Goal: Navigation & Orientation: Find specific page/section

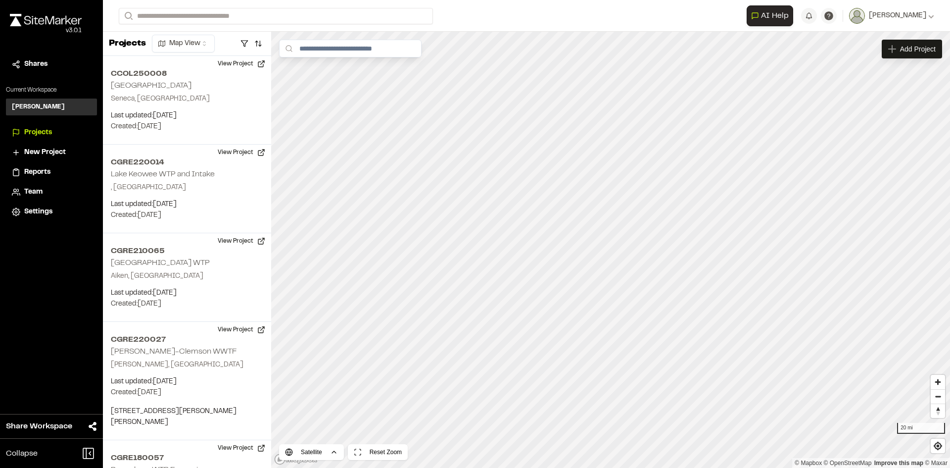
click at [41, 191] on span "Team" at bounding box center [33, 192] width 18 height 11
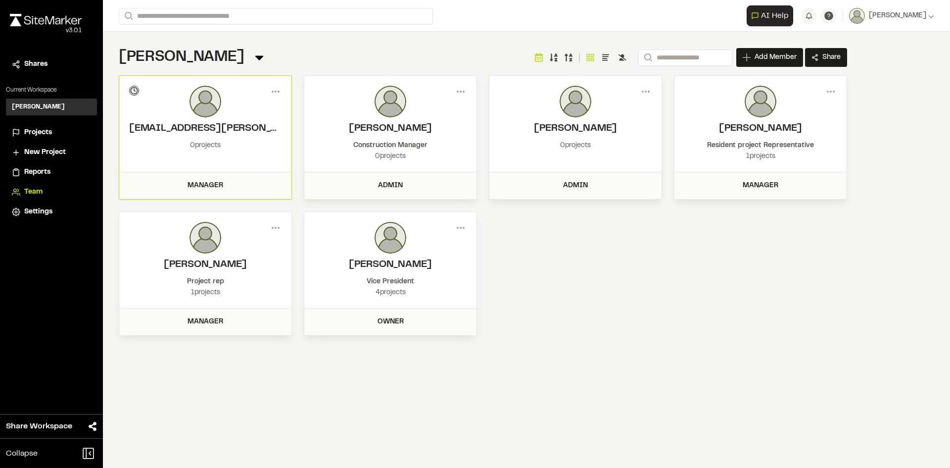
click at [37, 132] on span "Projects" at bounding box center [38, 132] width 28 height 11
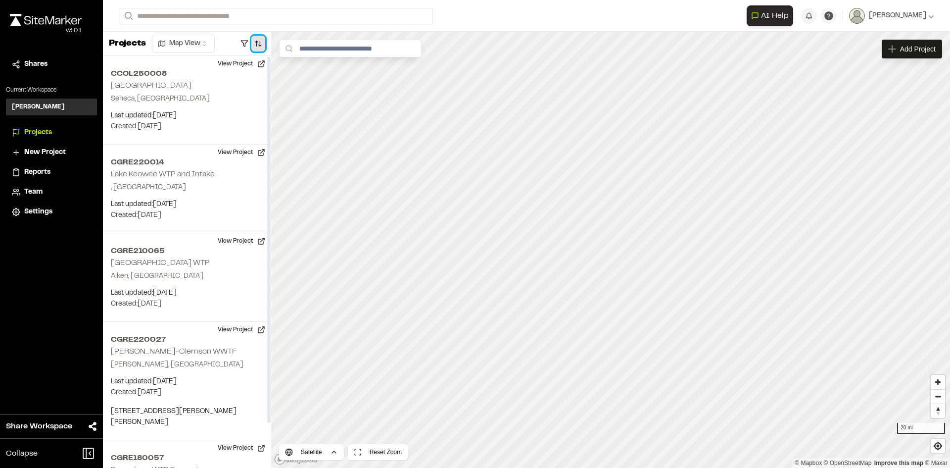
click at [261, 45] on button "button" at bounding box center [258, 44] width 14 height 16
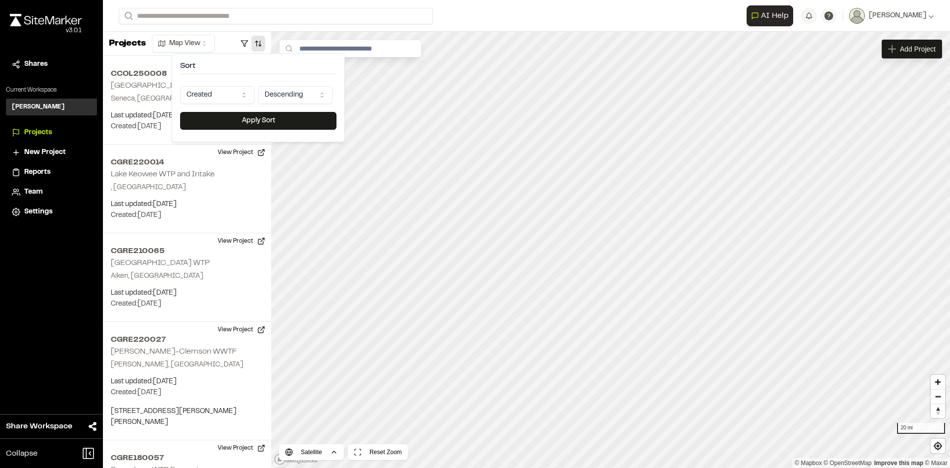
click at [249, 98] on html "**********" at bounding box center [475, 234] width 950 height 468
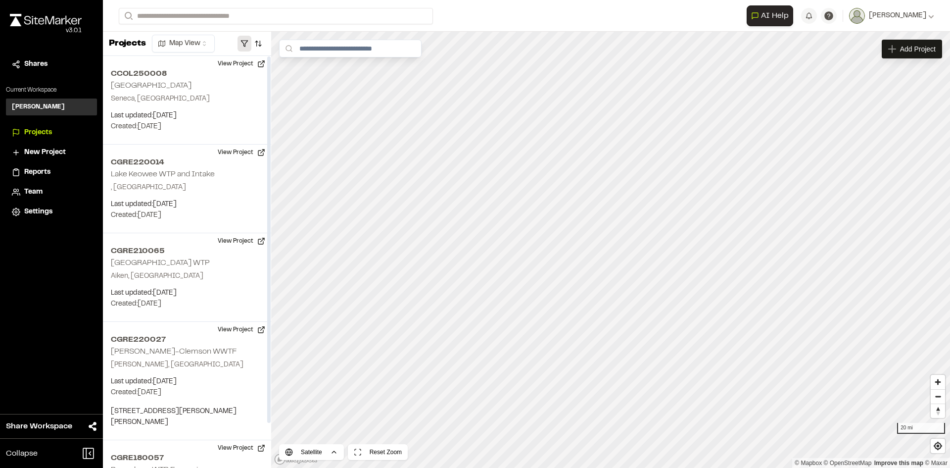
click at [242, 46] on button "button" at bounding box center [244, 44] width 14 height 16
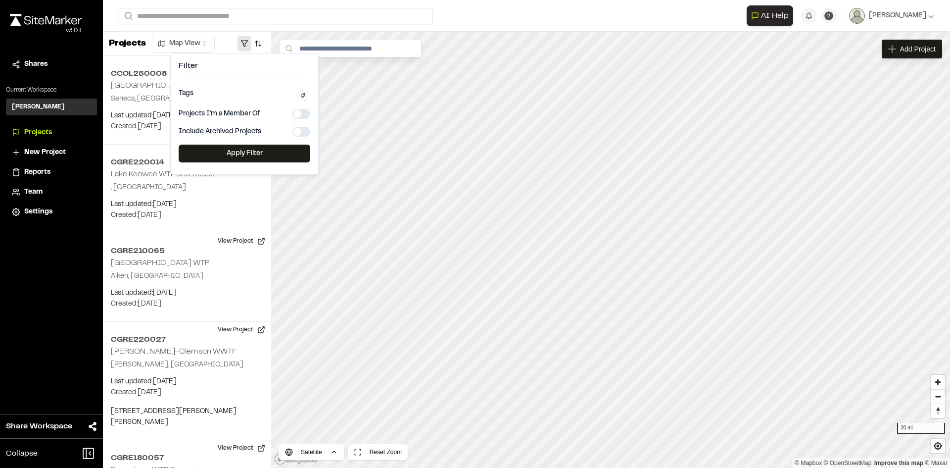
click at [303, 93] on icon at bounding box center [303, 95] width 4 height 5
click at [303, 93] on div at bounding box center [244, 113] width 148 height 121
click at [302, 95] on icon at bounding box center [303, 96] width 6 height 6
click at [302, 95] on div at bounding box center [244, 113] width 148 height 121
click at [307, 111] on button "button" at bounding box center [301, 114] width 18 height 10
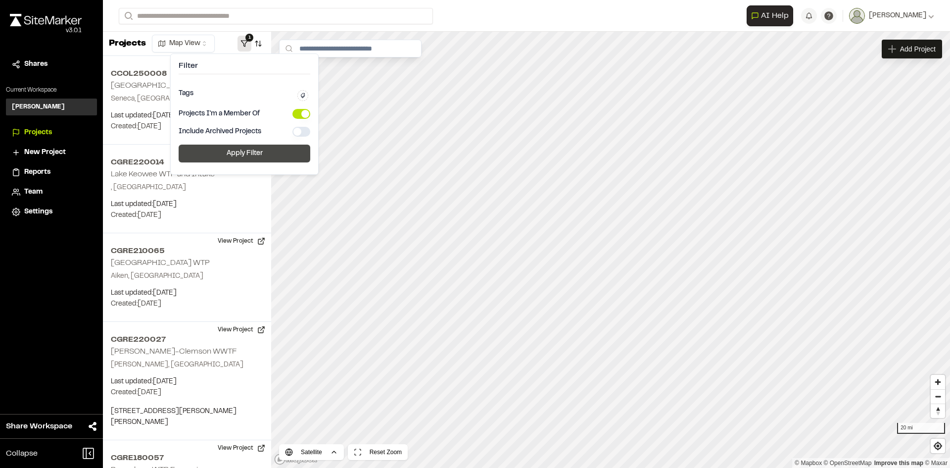
click at [264, 156] on button "Apply Filter" at bounding box center [245, 153] width 132 height 18
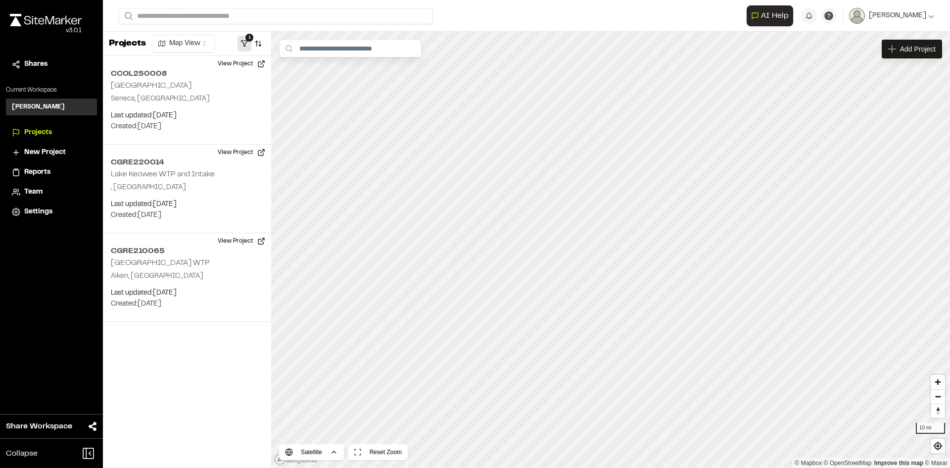
click at [248, 44] on button "1" at bounding box center [244, 44] width 14 height 16
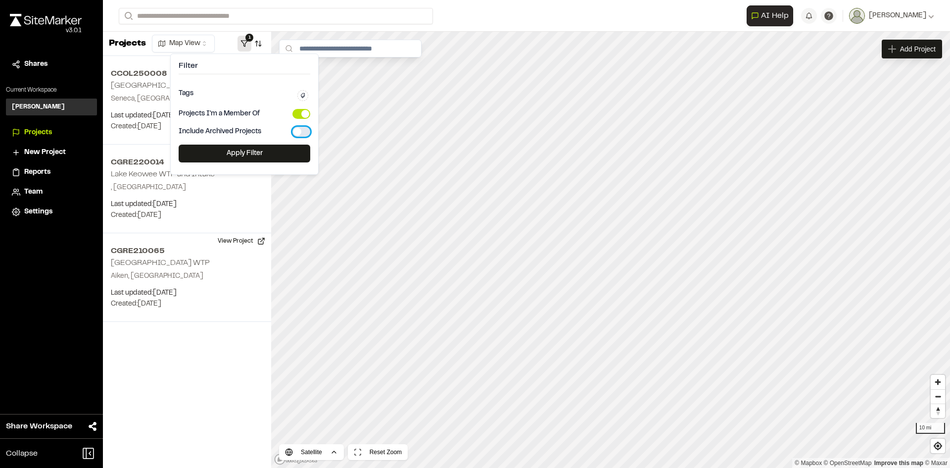
click at [306, 129] on button "button" at bounding box center [301, 132] width 18 height 10
click at [258, 152] on button "Apply Filter" at bounding box center [245, 153] width 132 height 18
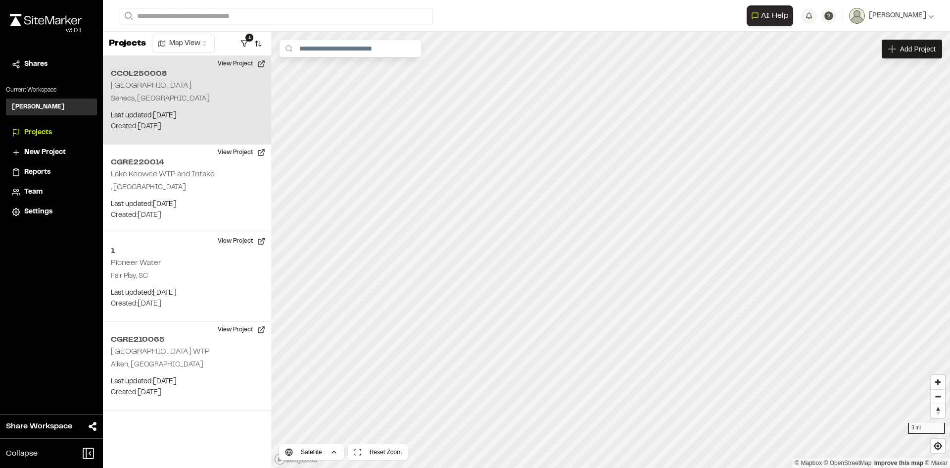
click at [176, 101] on p "Seneca, SC" at bounding box center [187, 99] width 152 height 11
click at [248, 64] on button "View Project" at bounding box center [241, 64] width 59 height 16
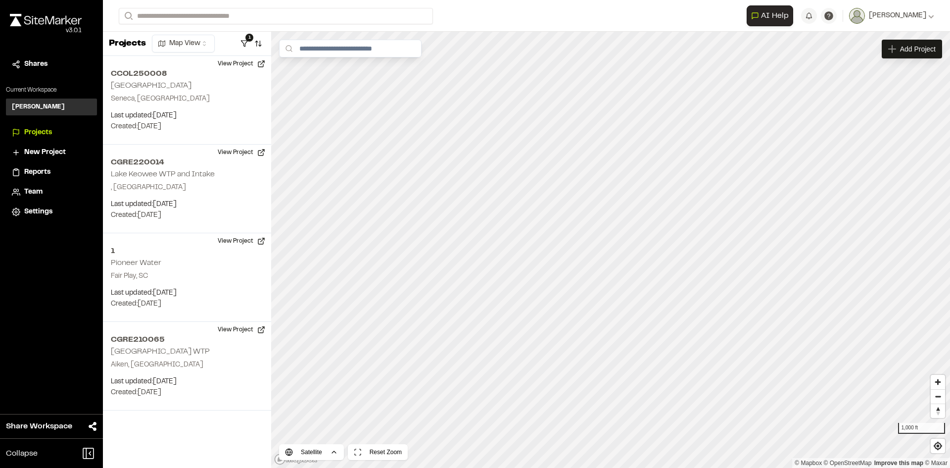
click at [39, 133] on span "Projects" at bounding box center [38, 132] width 28 height 11
click at [43, 105] on h3 "[PERSON_NAME]" at bounding box center [38, 106] width 53 height 9
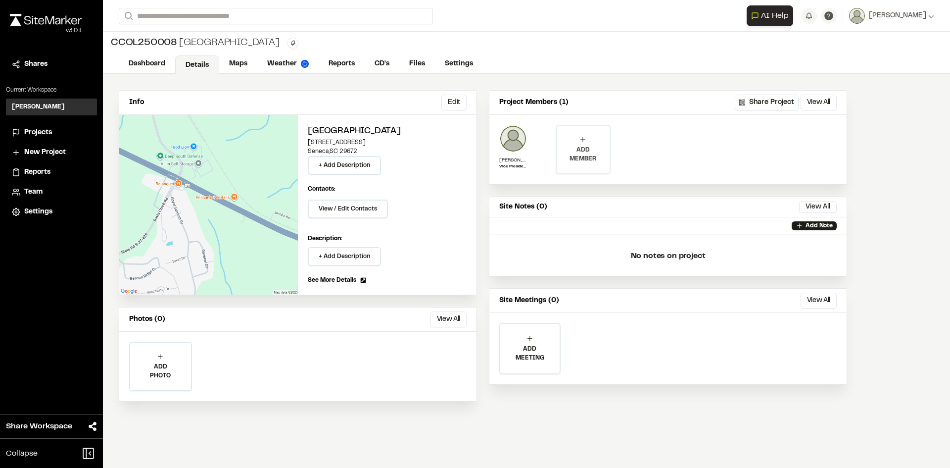
click at [583, 148] on p "ADD MEMBER" at bounding box center [583, 154] width 52 height 18
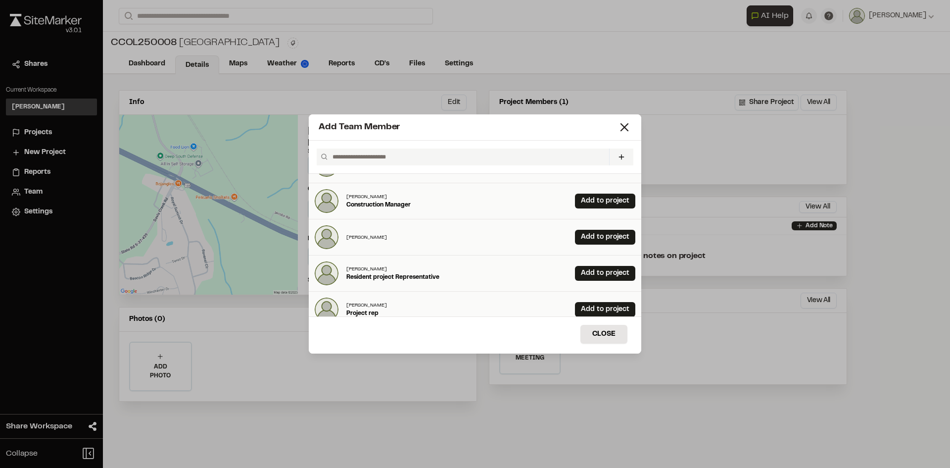
scroll to position [38, 0]
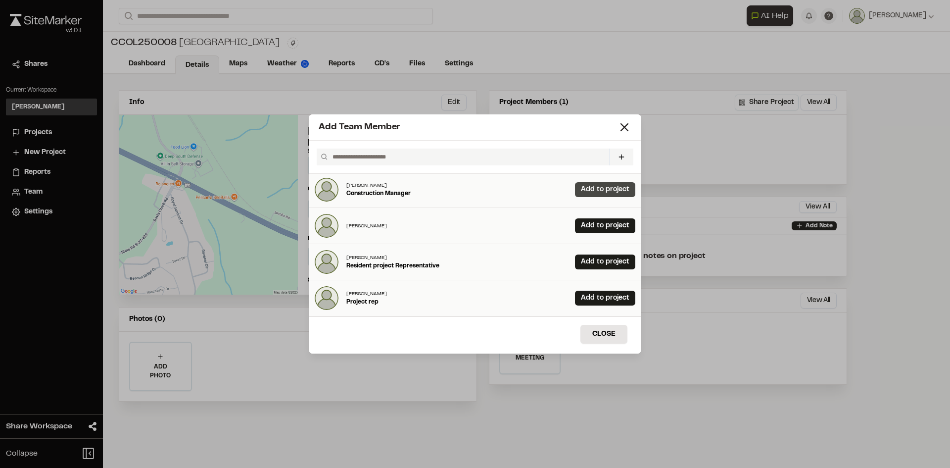
click at [601, 193] on link "Add to project" at bounding box center [605, 189] width 60 height 15
click at [745, 133] on div "Add Team Member Invite New Team Member * Required Name Email * Password Passwor…" at bounding box center [475, 234] width 950 height 468
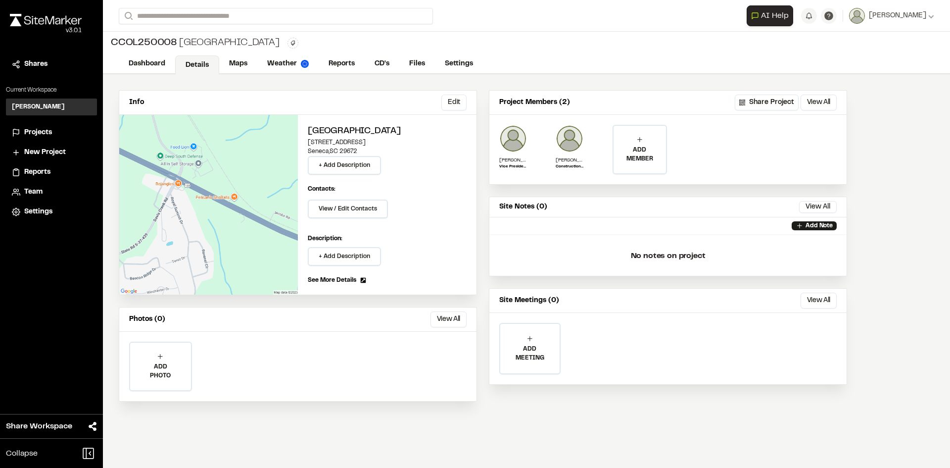
scroll to position [0, 0]
click at [239, 64] on link "Maps" at bounding box center [238, 64] width 39 height 19
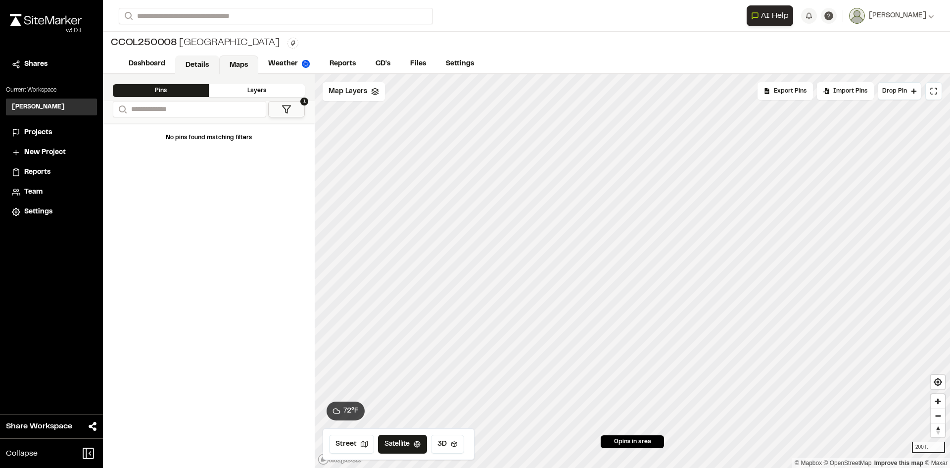
click at [193, 67] on link "Details" at bounding box center [197, 64] width 44 height 19
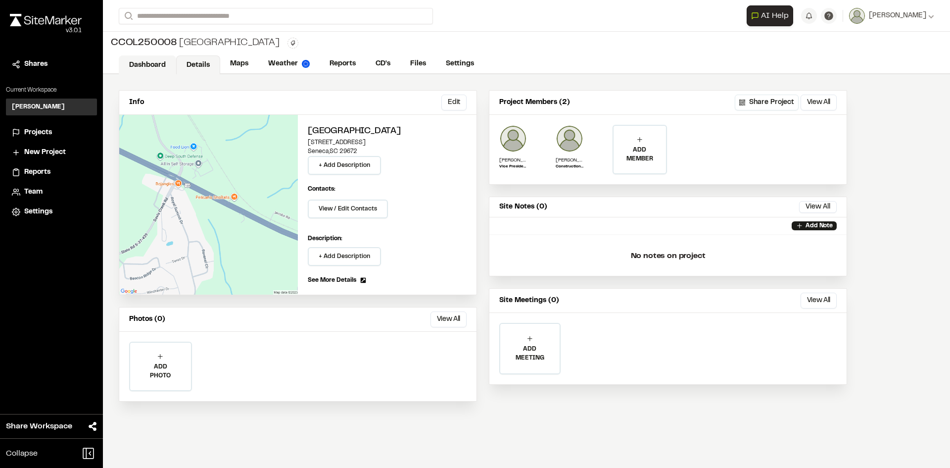
click at [146, 61] on link "Dashboard" at bounding box center [147, 64] width 57 height 19
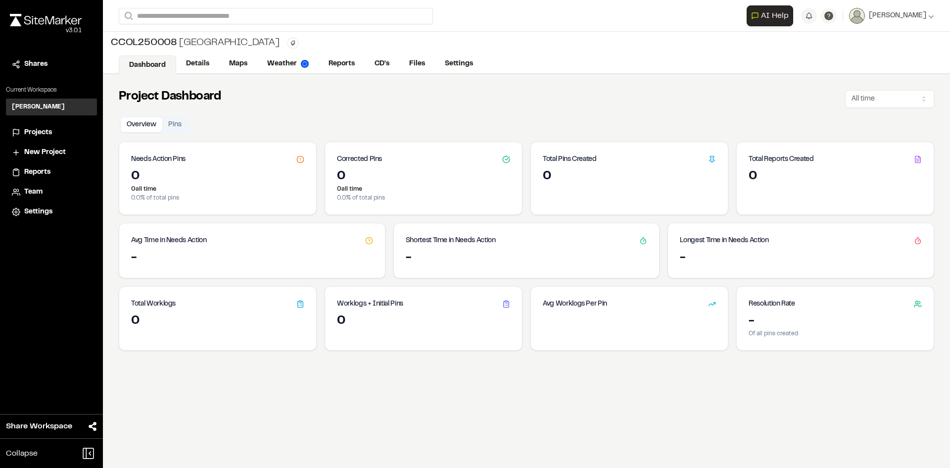
click at [37, 133] on span "Projects" at bounding box center [38, 132] width 28 height 11
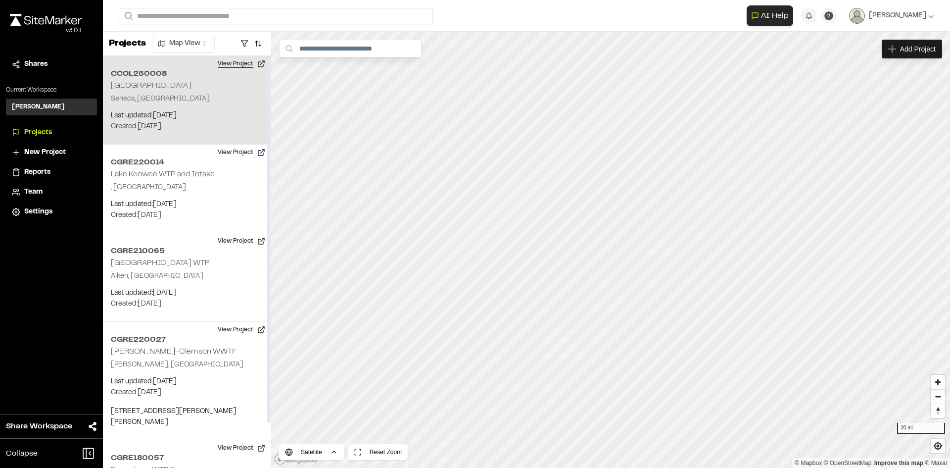
click at [233, 59] on button "View Project" at bounding box center [241, 64] width 59 height 16
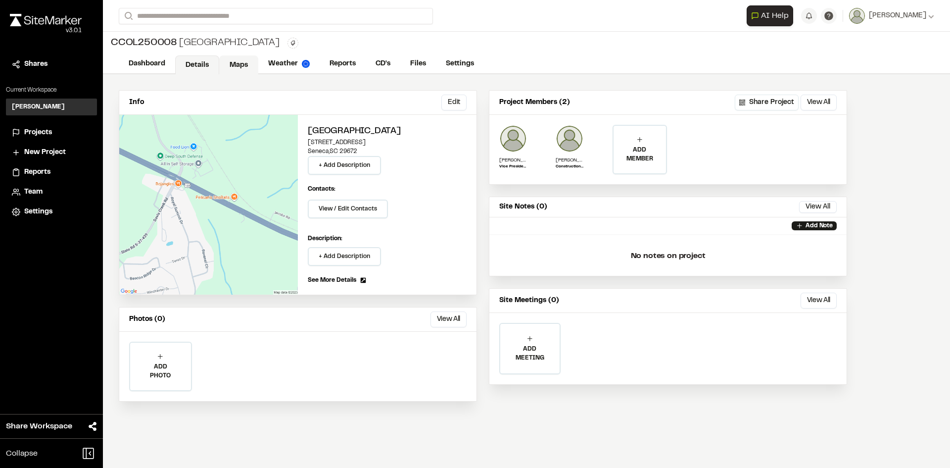
click at [241, 66] on link "Maps" at bounding box center [238, 64] width 39 height 19
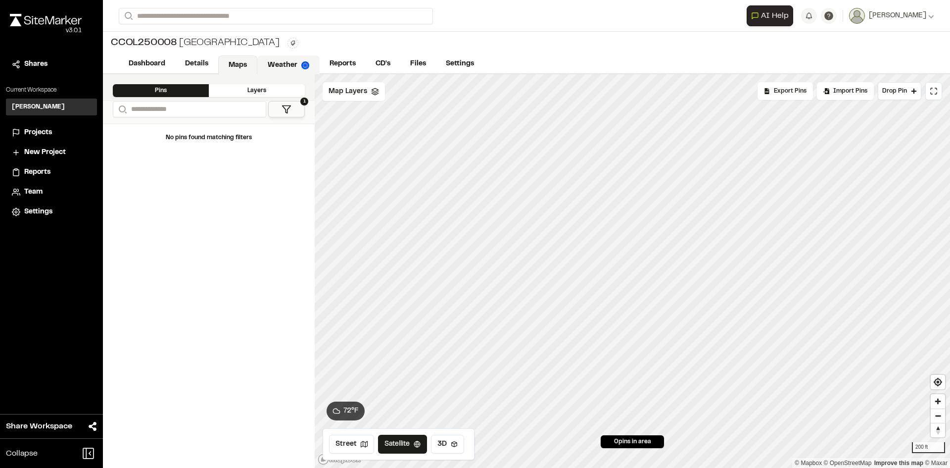
click at [285, 63] on link "Weather" at bounding box center [288, 64] width 62 height 19
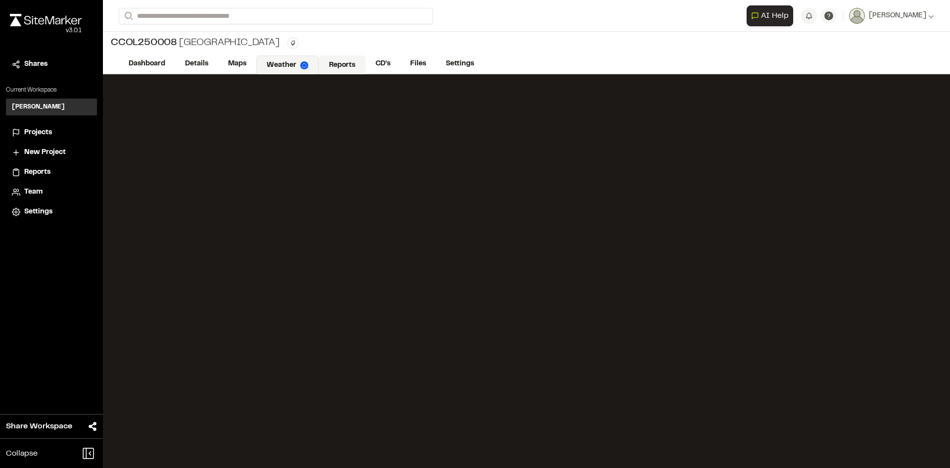
click at [336, 61] on link "Reports" at bounding box center [342, 64] width 47 height 19
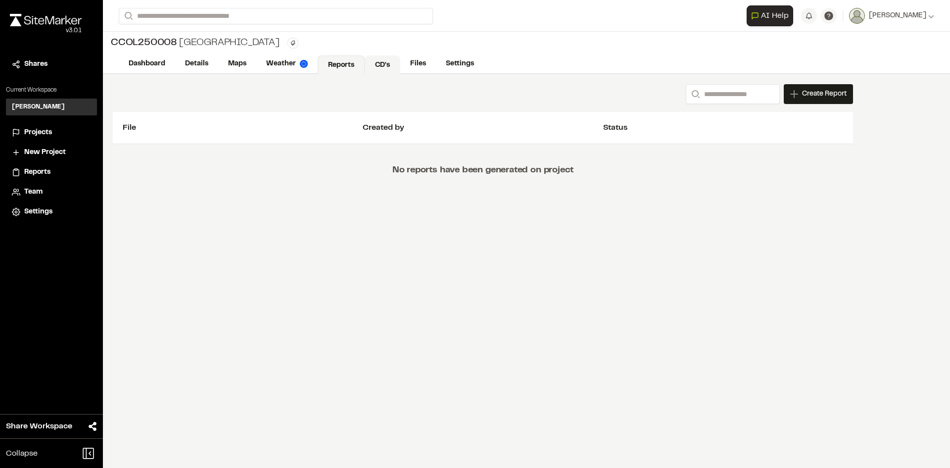
click at [386, 61] on link "CD's" at bounding box center [383, 64] width 36 height 19
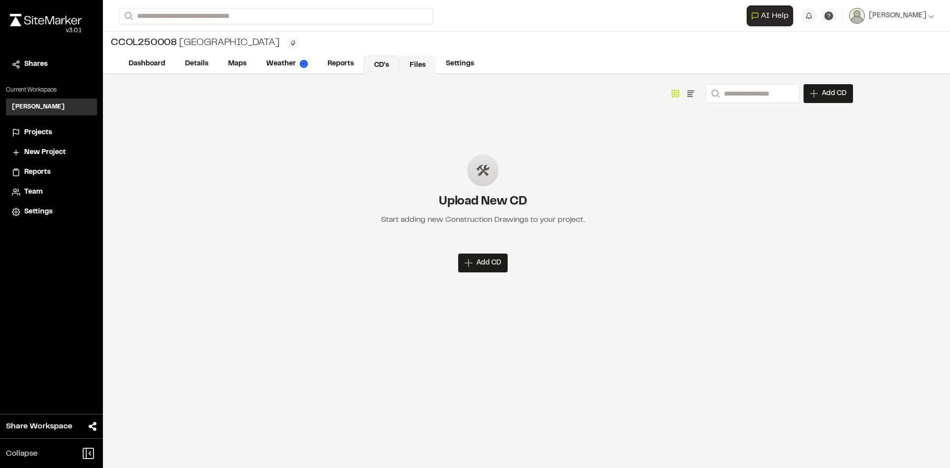
click at [413, 64] on link "Files" at bounding box center [417, 64] width 37 height 19
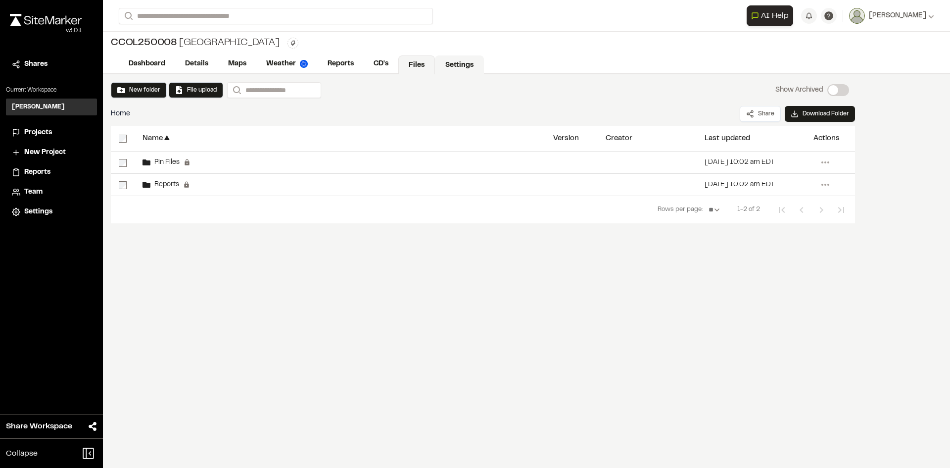
click at [451, 62] on link "Settings" at bounding box center [459, 64] width 49 height 19
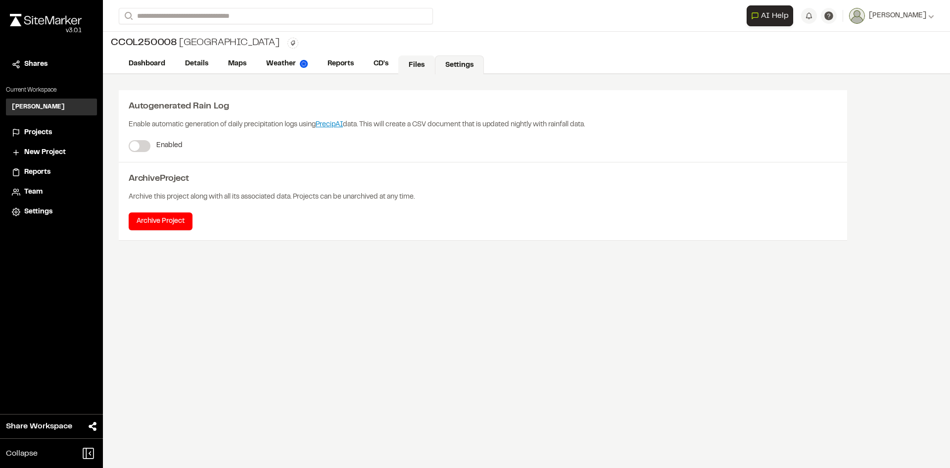
click at [414, 59] on link "Files" at bounding box center [416, 64] width 37 height 19
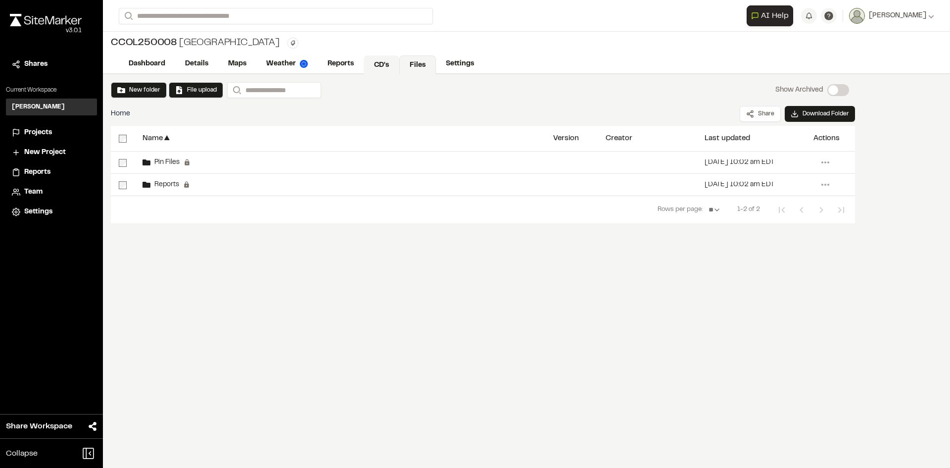
click at [379, 65] on link "CD's" at bounding box center [382, 64] width 36 height 19
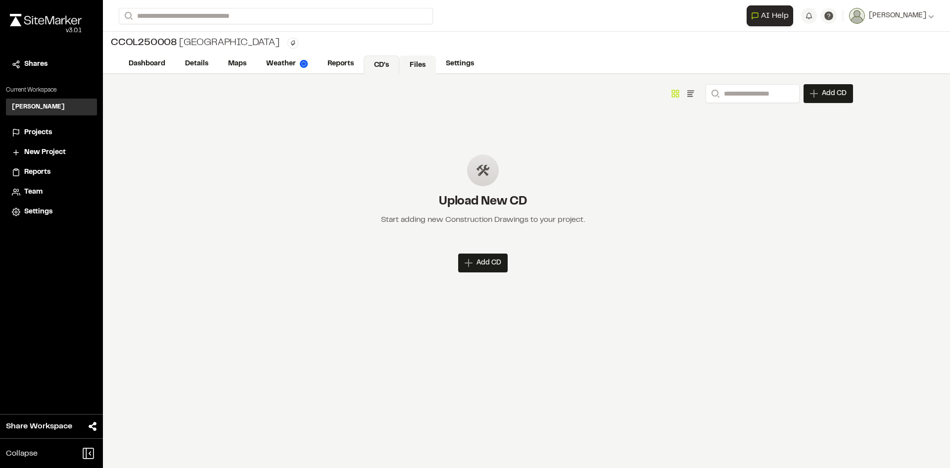
click at [415, 60] on link "Files" at bounding box center [417, 64] width 37 height 19
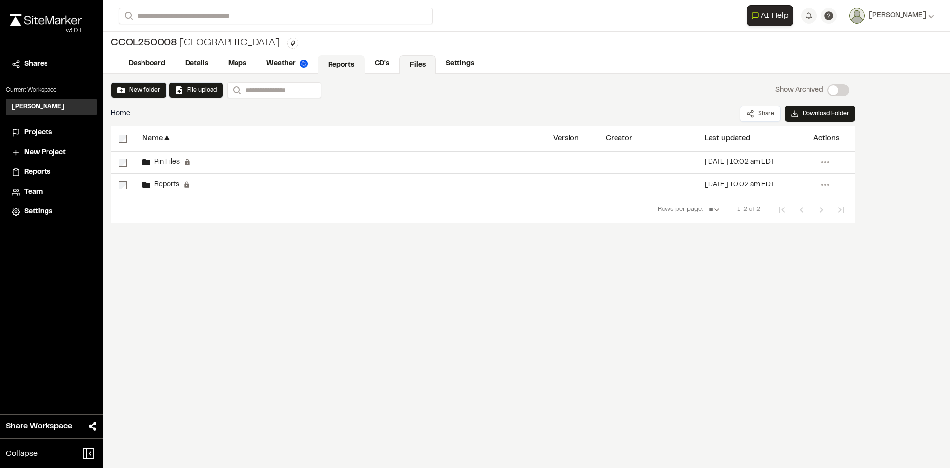
click at [342, 65] on link "Reports" at bounding box center [341, 64] width 47 height 19
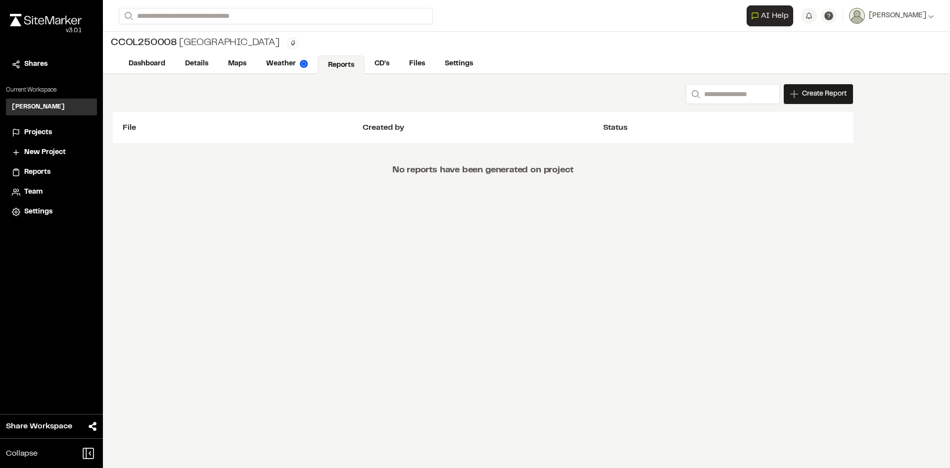
click at [563, 52] on div "CCOL250008 [GEOGRAPHIC_DATA] Type Enter or comma to add tag." at bounding box center [526, 43] width 847 height 23
click at [195, 65] on link "Details" at bounding box center [197, 64] width 44 height 19
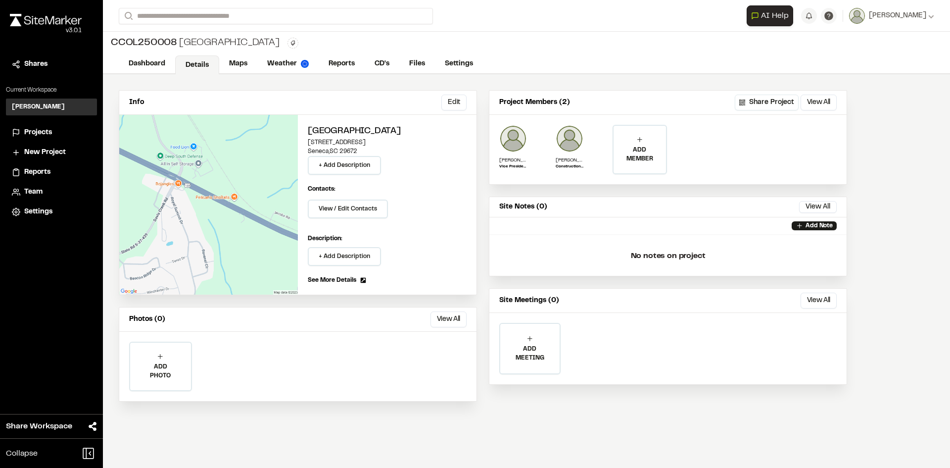
click at [467, 91] on div "Info Edit" at bounding box center [297, 103] width 357 height 24
click at [456, 96] on button "Edit" at bounding box center [453, 102] width 25 height 16
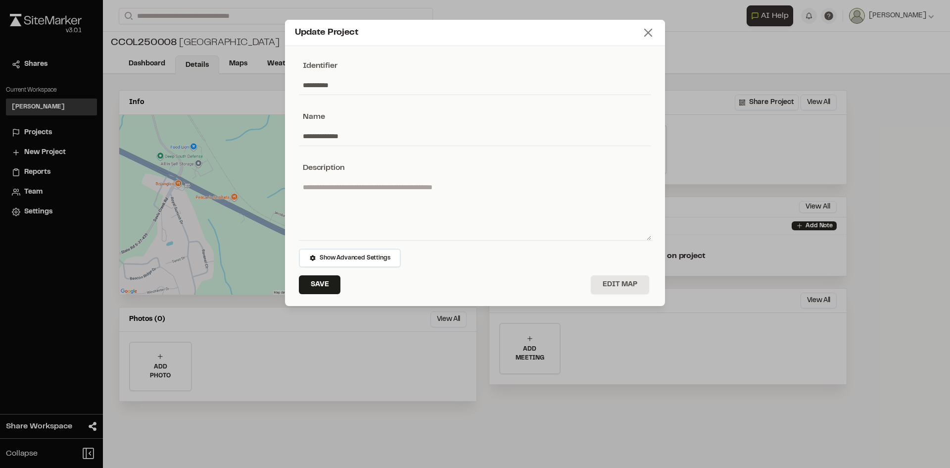
click at [647, 31] on line at bounding box center [648, 32] width 7 height 7
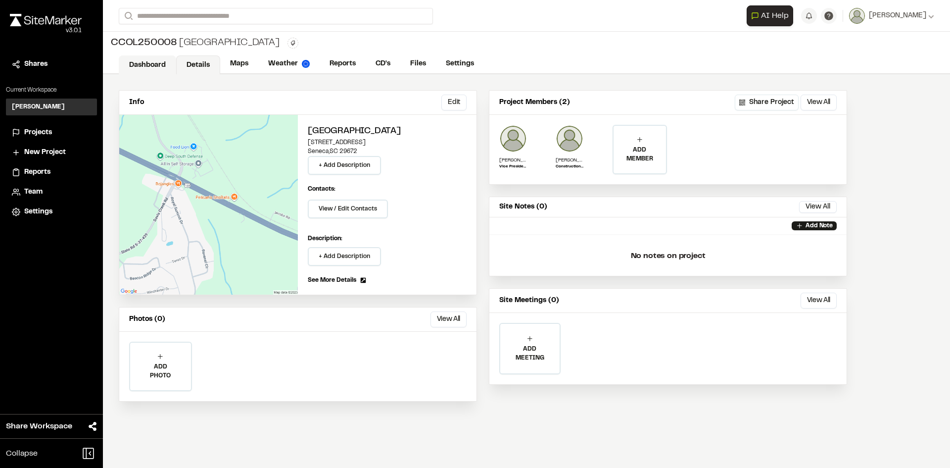
click at [145, 57] on link "Dashboard" at bounding box center [147, 64] width 57 height 19
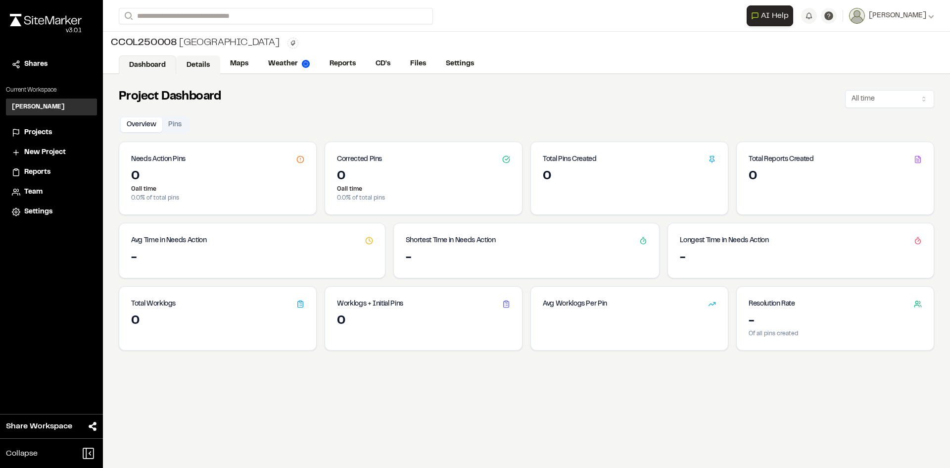
click at [198, 62] on link "Details" at bounding box center [198, 64] width 44 height 19
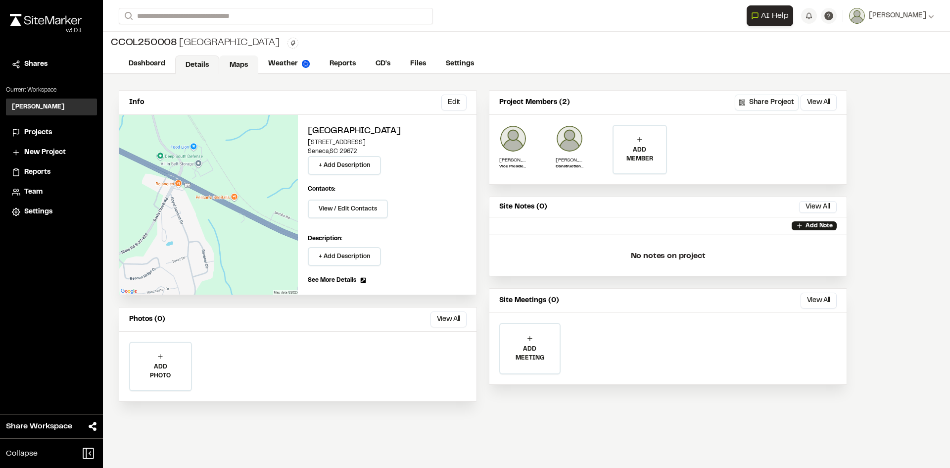
click at [235, 62] on link "Maps" at bounding box center [238, 64] width 39 height 19
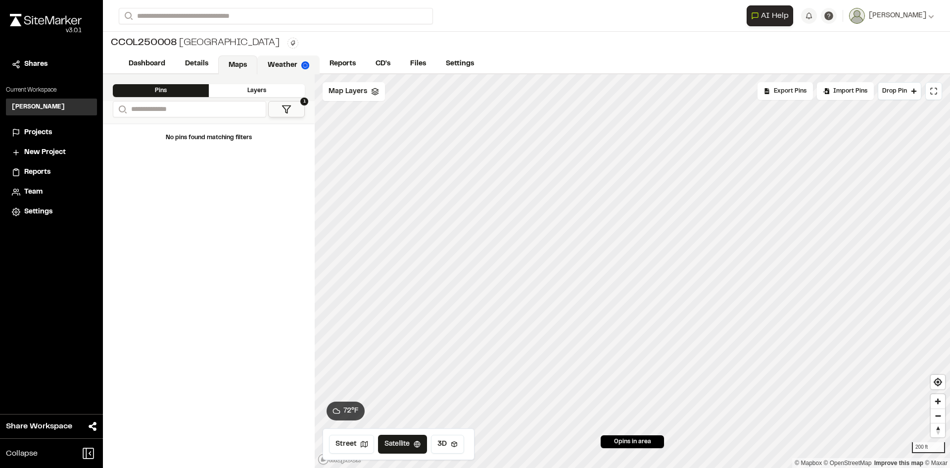
click at [282, 64] on link "Weather" at bounding box center [288, 64] width 62 height 19
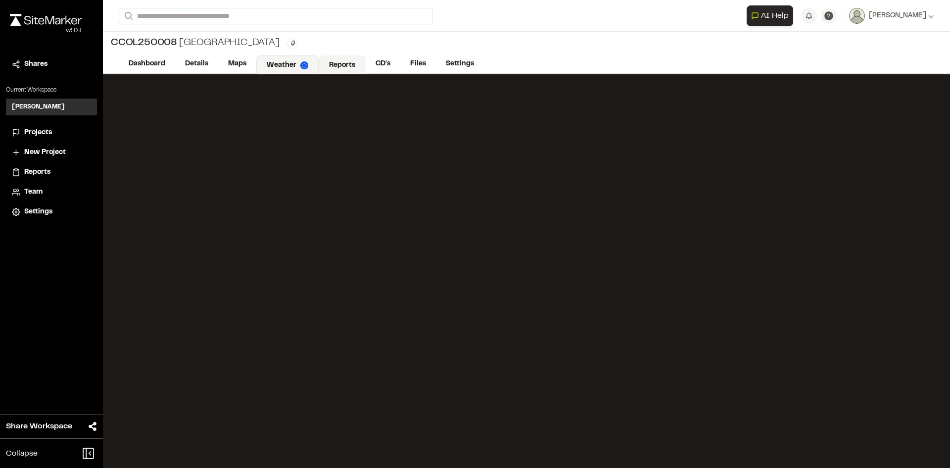
click at [337, 65] on link "Reports" at bounding box center [342, 64] width 47 height 19
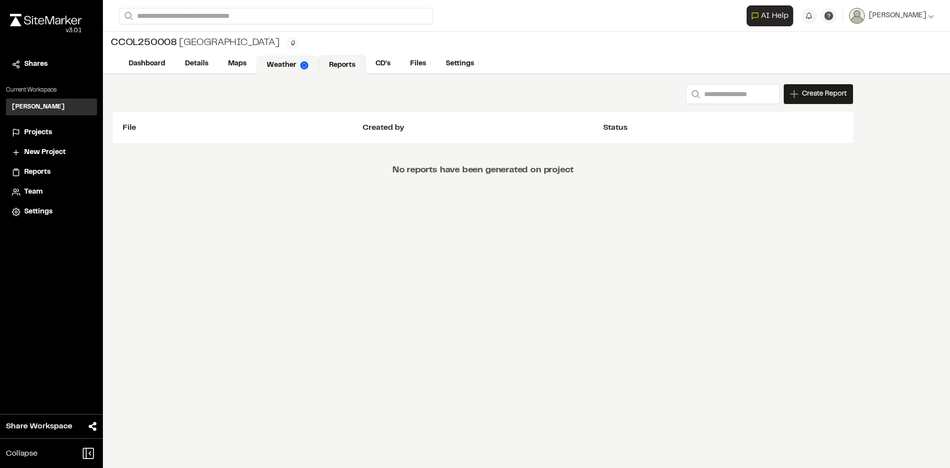
click at [284, 64] on link "Weather" at bounding box center [287, 64] width 62 height 19
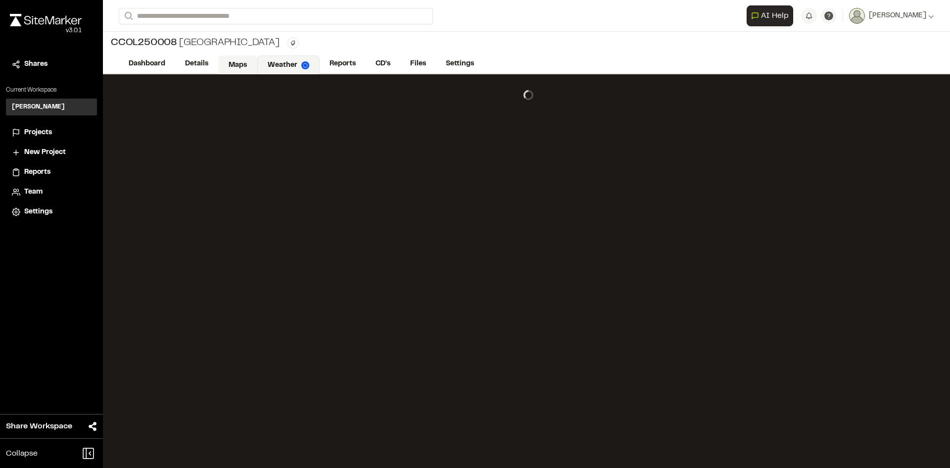
click at [243, 63] on link "Maps" at bounding box center [237, 64] width 39 height 19
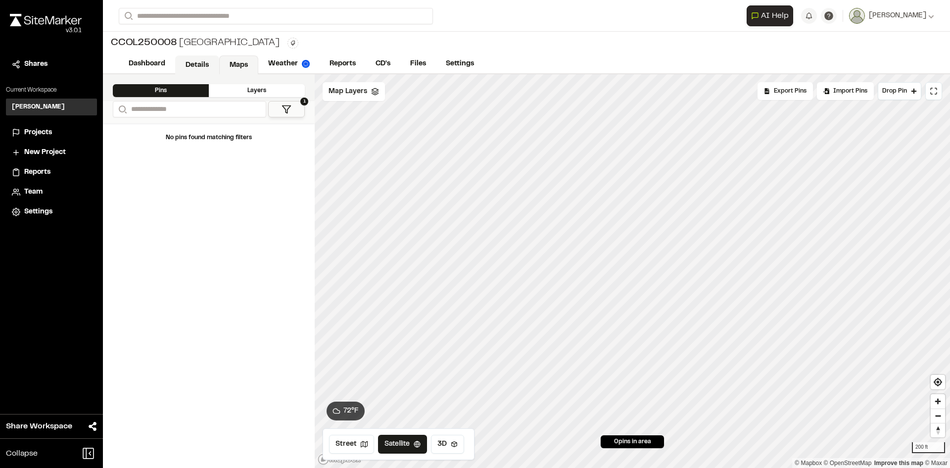
click at [201, 61] on link "Details" at bounding box center [197, 64] width 44 height 19
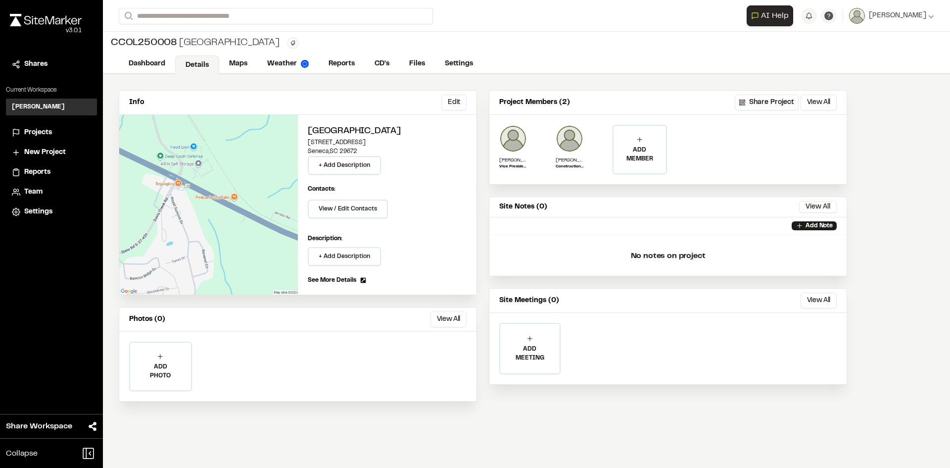
click at [901, 300] on div "Info Edit Edit [GEOGRAPHIC_DATA] [STREET_ADDRESS] + Add Description Contacts: V…" at bounding box center [526, 270] width 847 height 393
click at [344, 59] on link "Reports" at bounding box center [342, 64] width 47 height 19
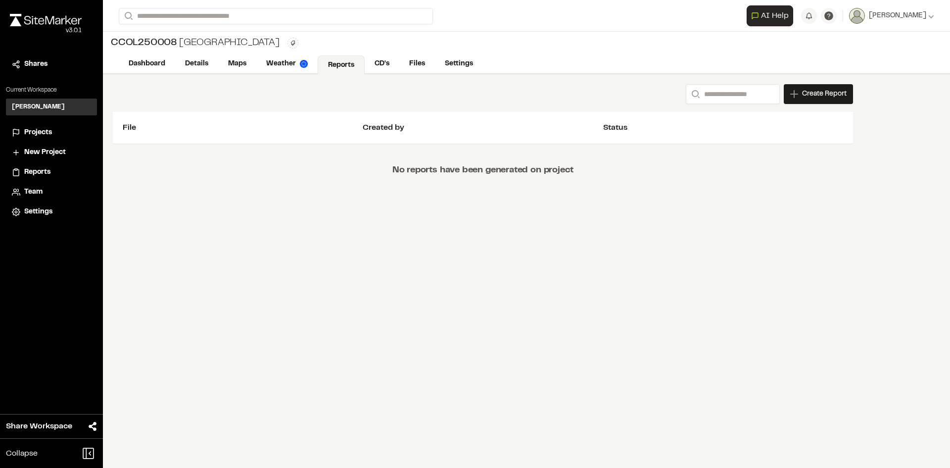
click at [519, 48] on div "CCOL250008 [GEOGRAPHIC_DATA] Type Enter or comma to add tag." at bounding box center [526, 43] width 847 height 23
